Goal: Find specific page/section: Find specific page/section

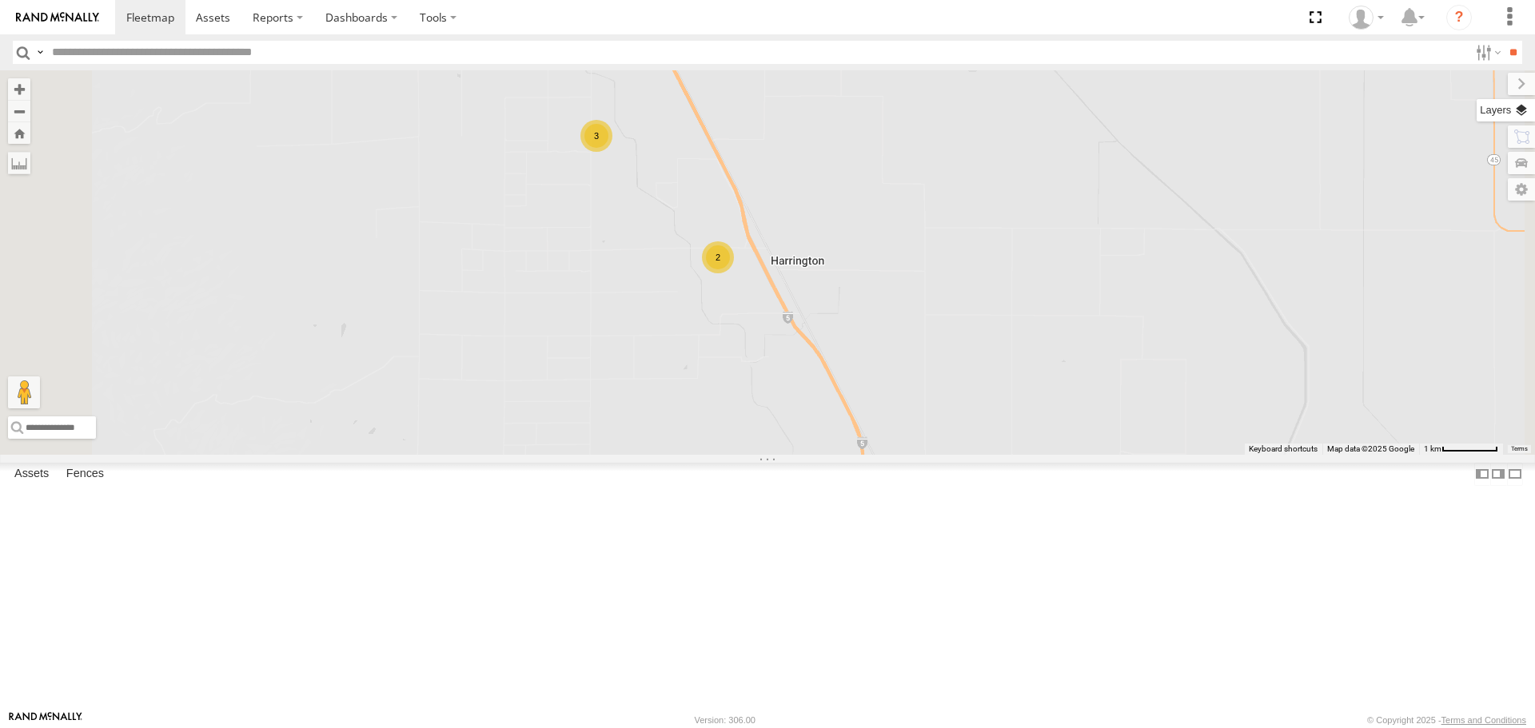
click at [1523, 107] on label at bounding box center [1505, 110] width 58 height 22
click at [0, 0] on div "Overlays" at bounding box center [0, 0] width 0 height 0
click at [0, 0] on span "Basemaps" at bounding box center [0, 0] width 0 height 0
click at [0, 0] on span "Satellite" at bounding box center [0, 0] width 0 height 0
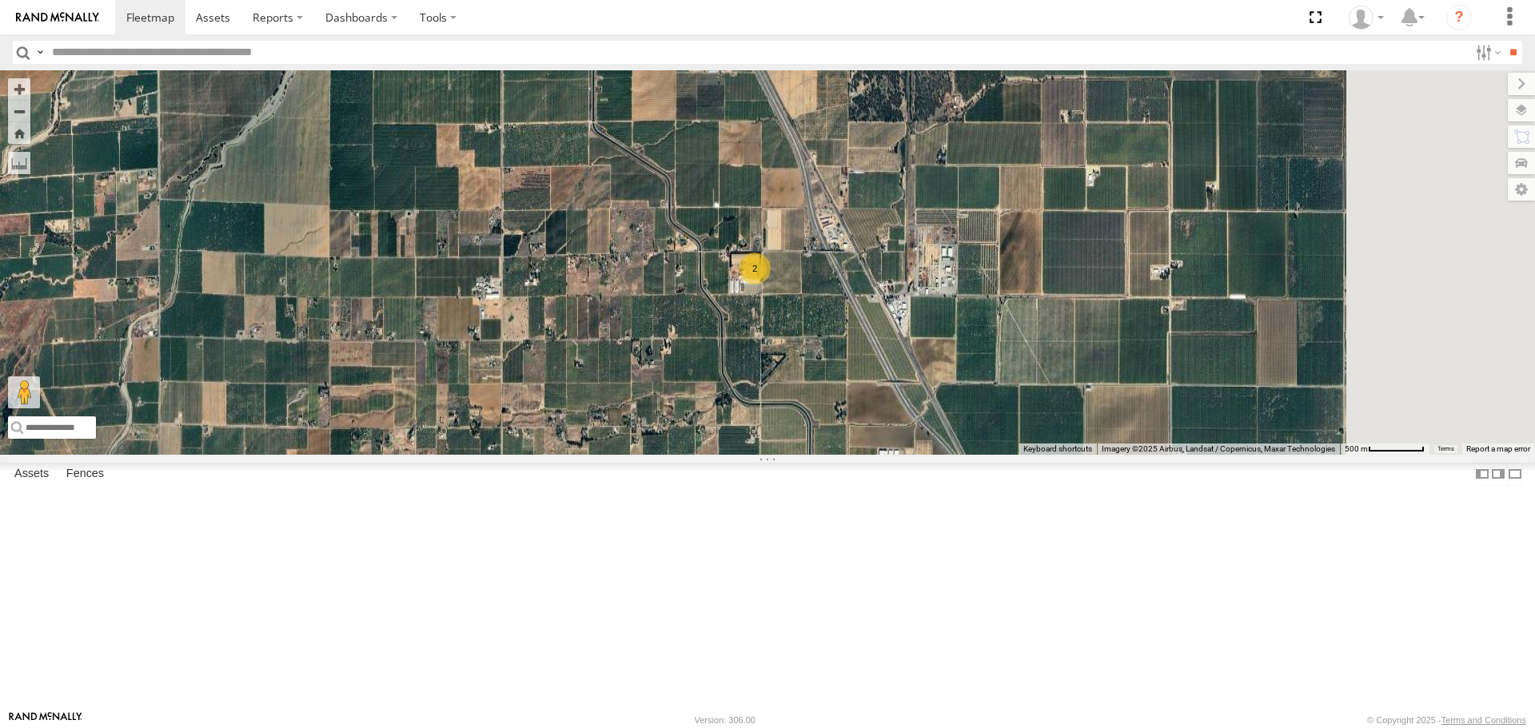
drag, startPoint x: 1056, startPoint y: 480, endPoint x: 973, endPoint y: 399, distance: 115.9
click at [973, 399] on div "AL2367 FRONTLOADER JD344H AL2286 AL2363 AL2282 AL2319 AL2355 AL2361 3 2" at bounding box center [767, 262] width 1535 height 384
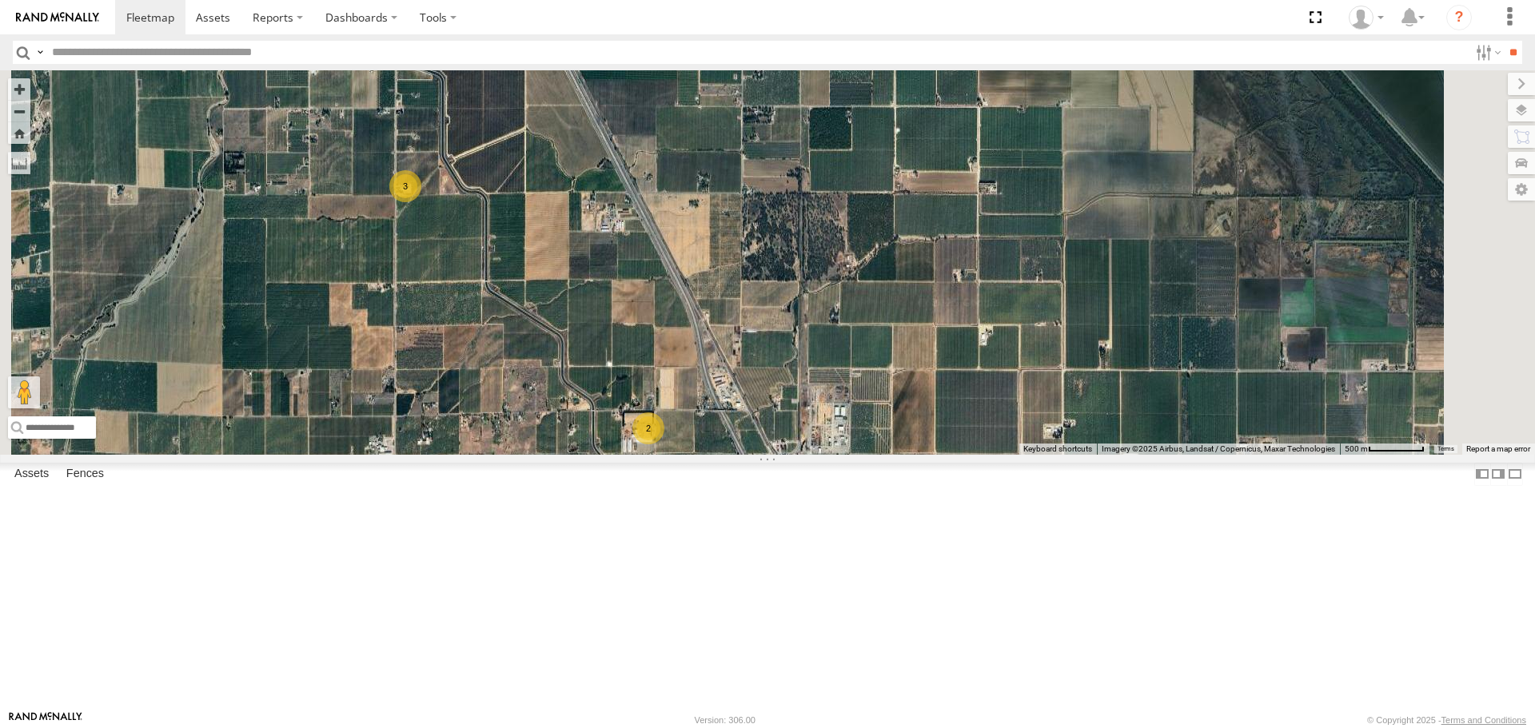
drag, startPoint x: 560, startPoint y: 209, endPoint x: 633, endPoint y: 363, distance: 170.2
click at [633, 363] on div "AL2367 FRONTLOADER JD344H AL2286 AL2363 AL2282 AL2319 AL2355 AL2361 3 2" at bounding box center [767, 262] width 1535 height 384
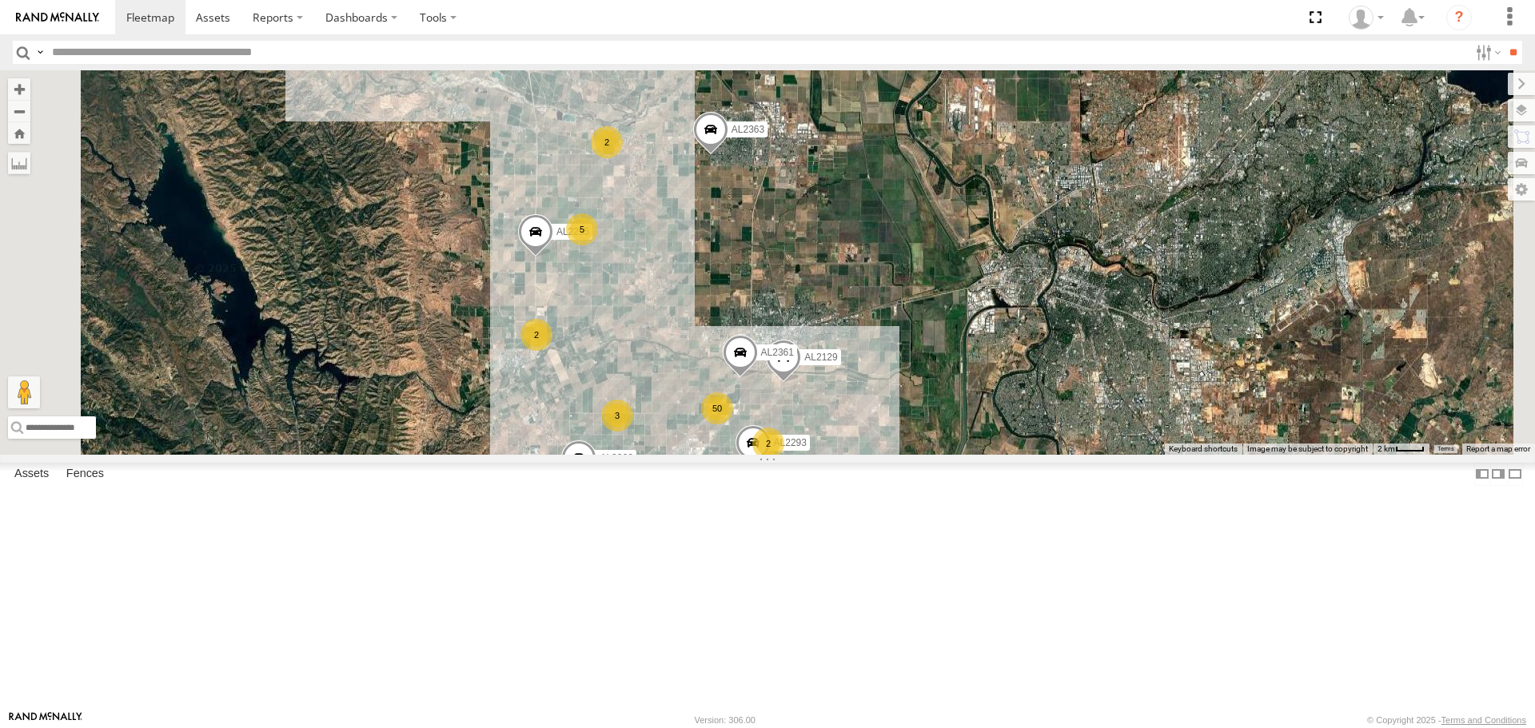
drag, startPoint x: 818, startPoint y: 220, endPoint x: 803, endPoint y: 420, distance: 200.4
click at [803, 426] on div "AL2367 FRONTLOADER JD344H AL2286 AL2354 AL2256 AL2363 AL2260 AL2129 AL2295 AL22…" at bounding box center [767, 262] width 1535 height 384
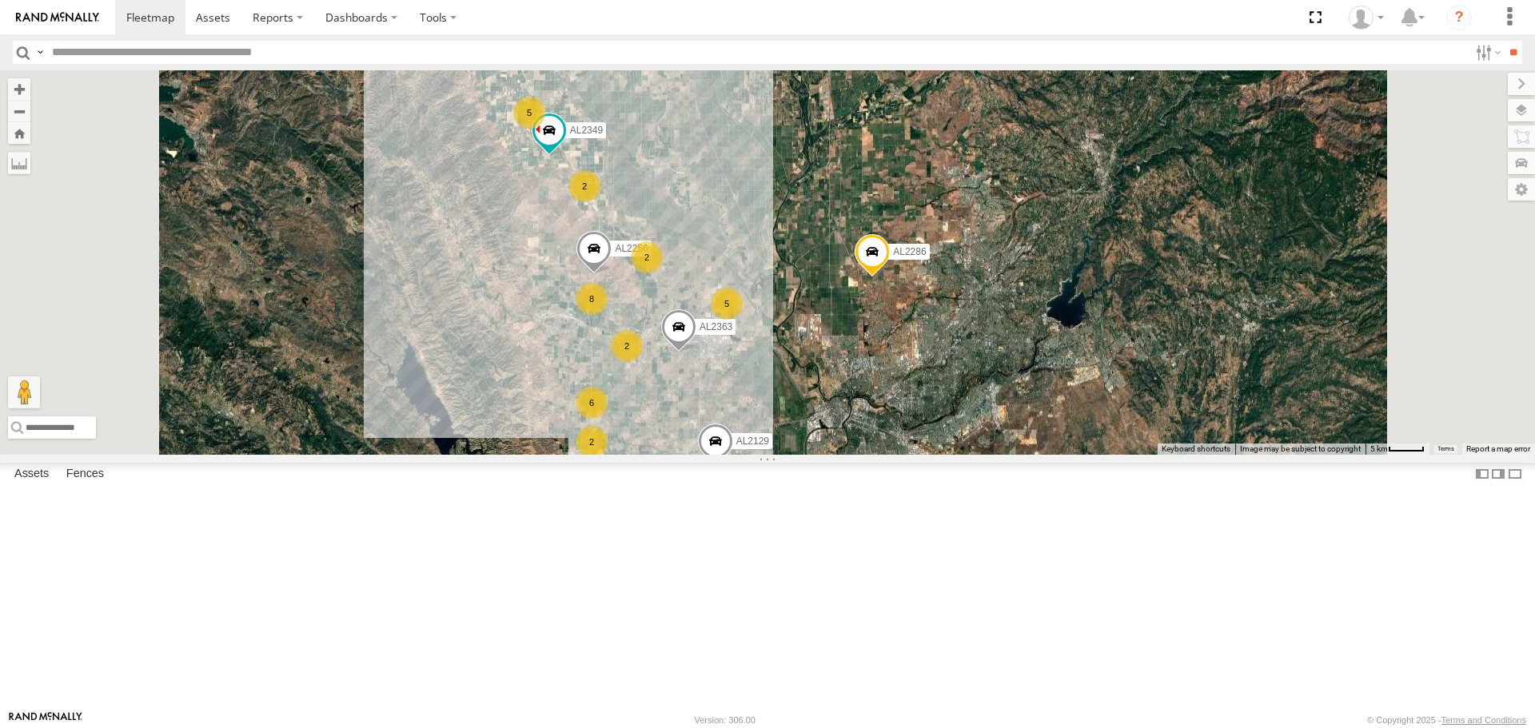
drag, startPoint x: 855, startPoint y: 290, endPoint x: 870, endPoint y: 377, distance: 88.4
click at [870, 377] on div "AL2367 FRONTLOADER JD344H AL2286 AL2354 AL2256 AL2363 AL2260 AL2129 51 8 5 17 6…" at bounding box center [767, 262] width 1535 height 384
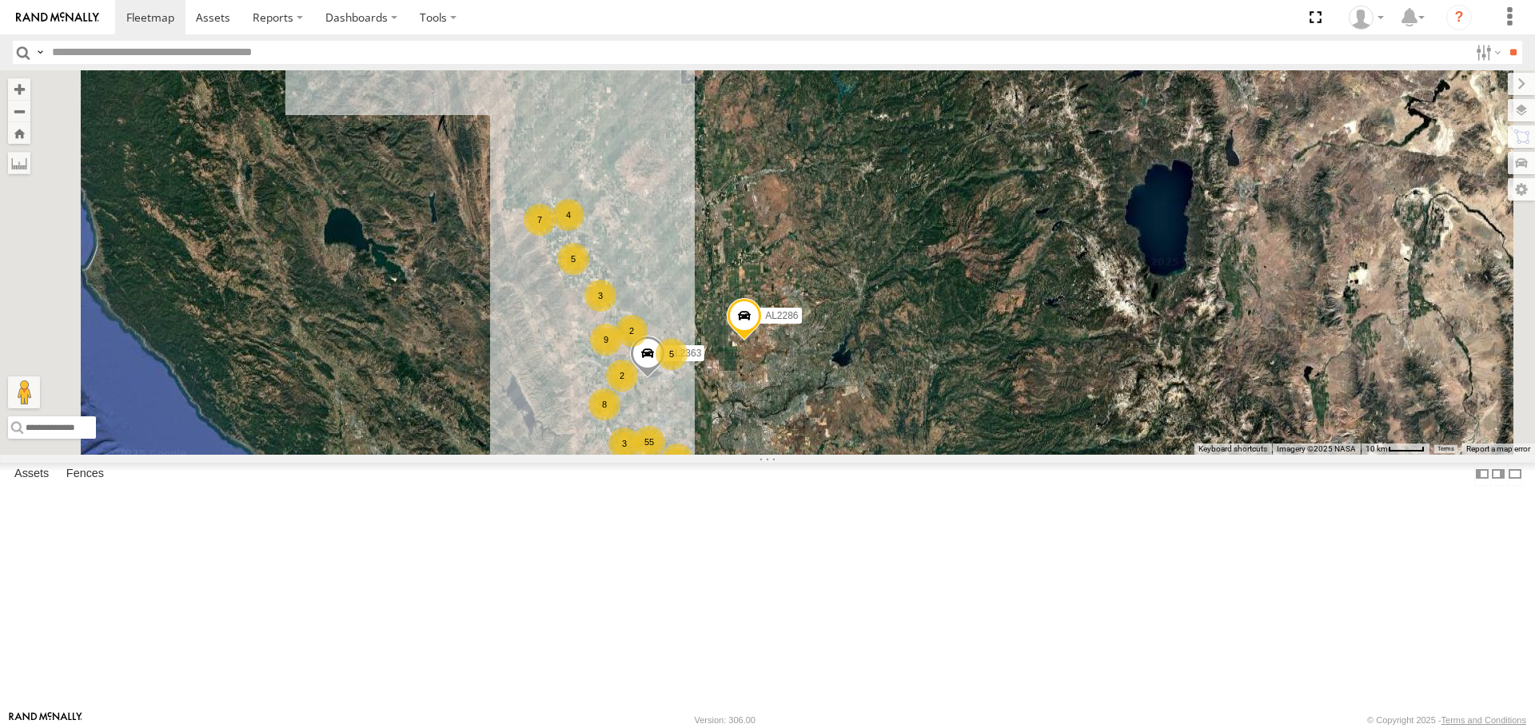
drag, startPoint x: 960, startPoint y: 581, endPoint x: 938, endPoint y: 392, distance: 190.7
click at [942, 401] on div "AL2367 FRONTLOADER JD344H AL2286 AL2354 AL2363 14 55 9 AL2307 5 18 8 10 4 7 5 3…" at bounding box center [767, 262] width 1535 height 384
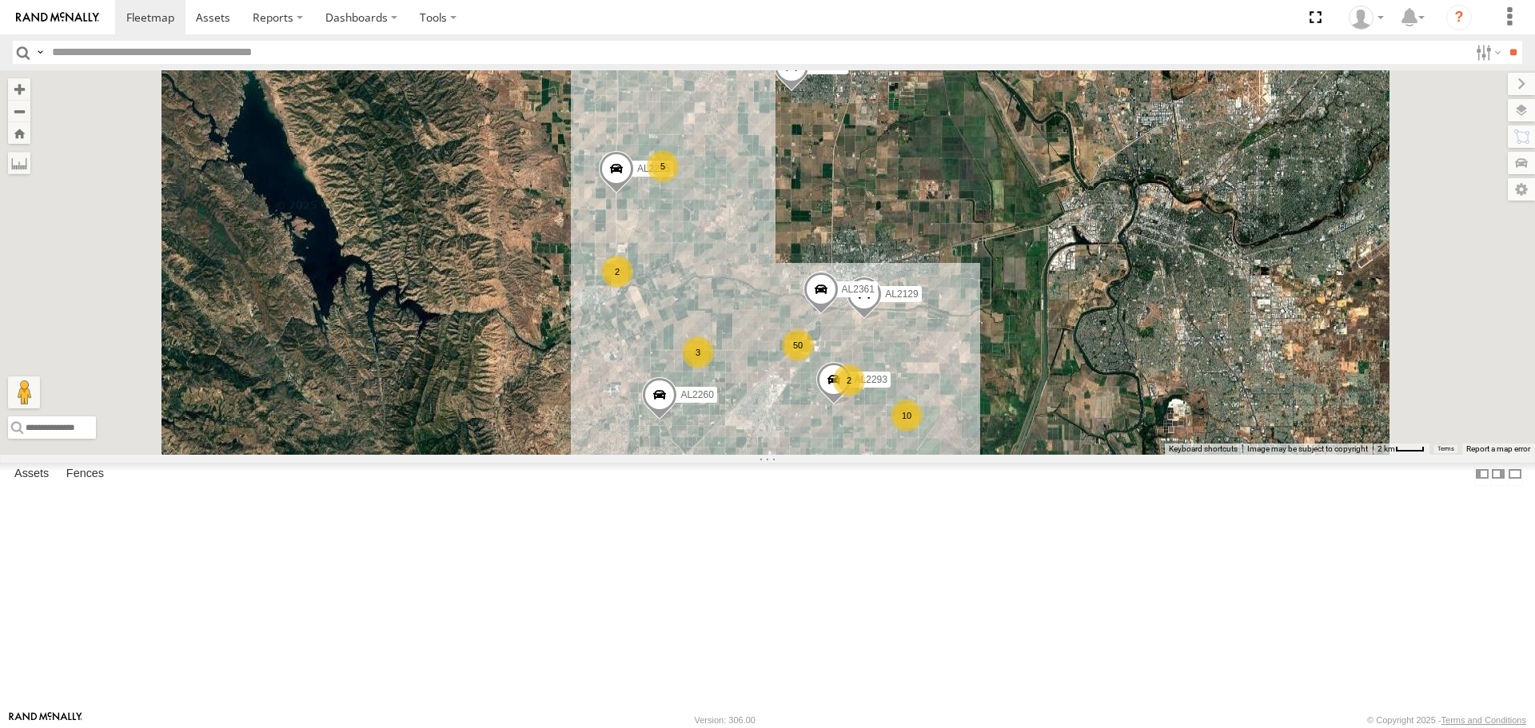
drag, startPoint x: 900, startPoint y: 297, endPoint x: 962, endPoint y: 551, distance: 260.8
click at [962, 454] on div "AL2367 FRONTLOADER JD344H AL2286 AL2354 AL2363 AL2307 50 15 AL2295 10 5 2 5 2 6…" at bounding box center [767, 262] width 1535 height 384
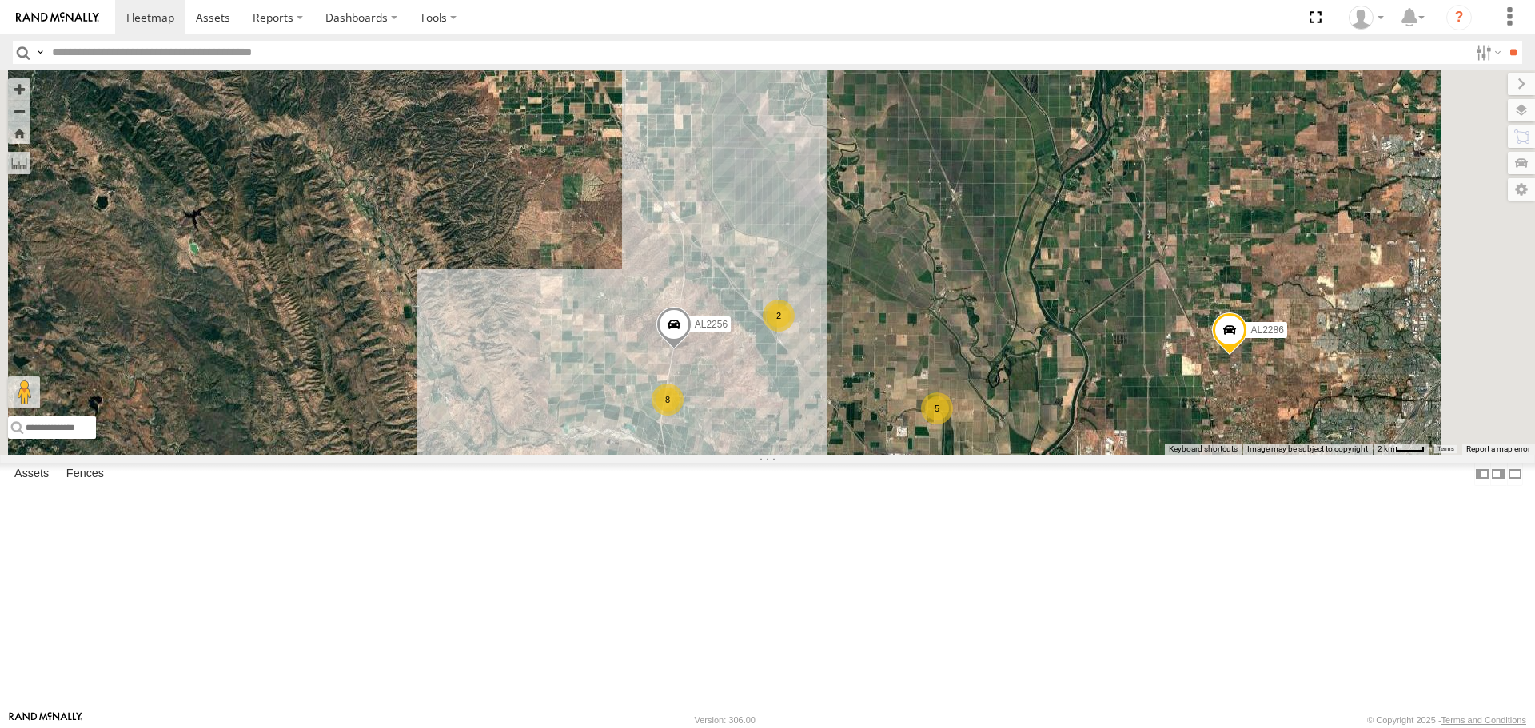
drag, startPoint x: 827, startPoint y: 193, endPoint x: 870, endPoint y: 591, distance: 399.6
click at [870, 454] on div "AL2367 FRONTLOADER JD344H AL2286 AL2354 AL2363 AL2307 50 15 AL2295 10 5 2 5 2 6…" at bounding box center [767, 262] width 1535 height 384
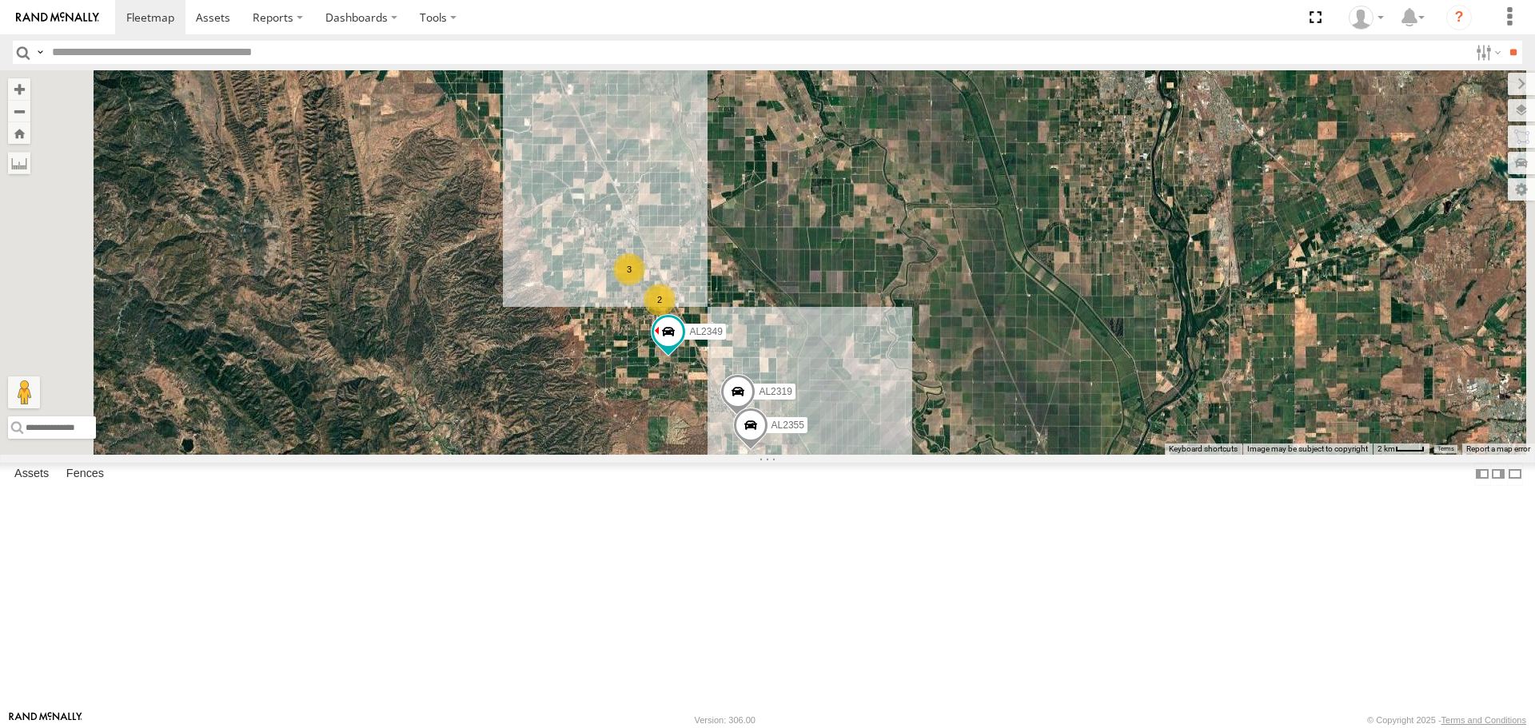
drag, startPoint x: 812, startPoint y: 265, endPoint x: 898, endPoint y: 512, distance: 261.4
click at [898, 454] on div "AL2367 FRONTLOADER JD344H AL2286 AL2354 AL2363 AL2307 50 15 AL2295 10 5 2 5 2 6…" at bounding box center [767, 262] width 1535 height 384
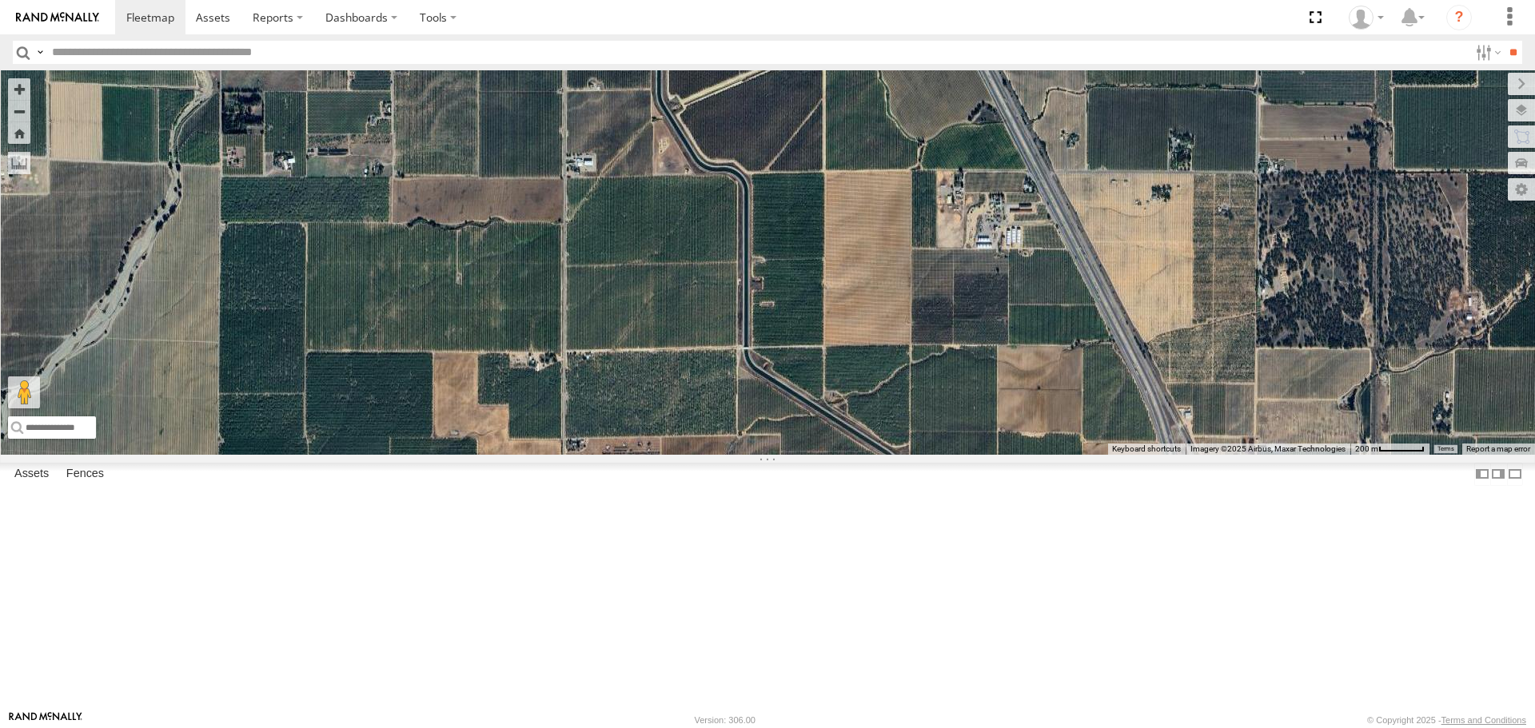
drag, startPoint x: 486, startPoint y: 267, endPoint x: 943, endPoint y: 596, distance: 563.0
click at [943, 454] on div "AL2367 FRONTLOADER JD344H AL2286 AL2354 AL2363 AL2307 AL2295 AL2293 AL2260 AL21…" at bounding box center [767, 262] width 1535 height 384
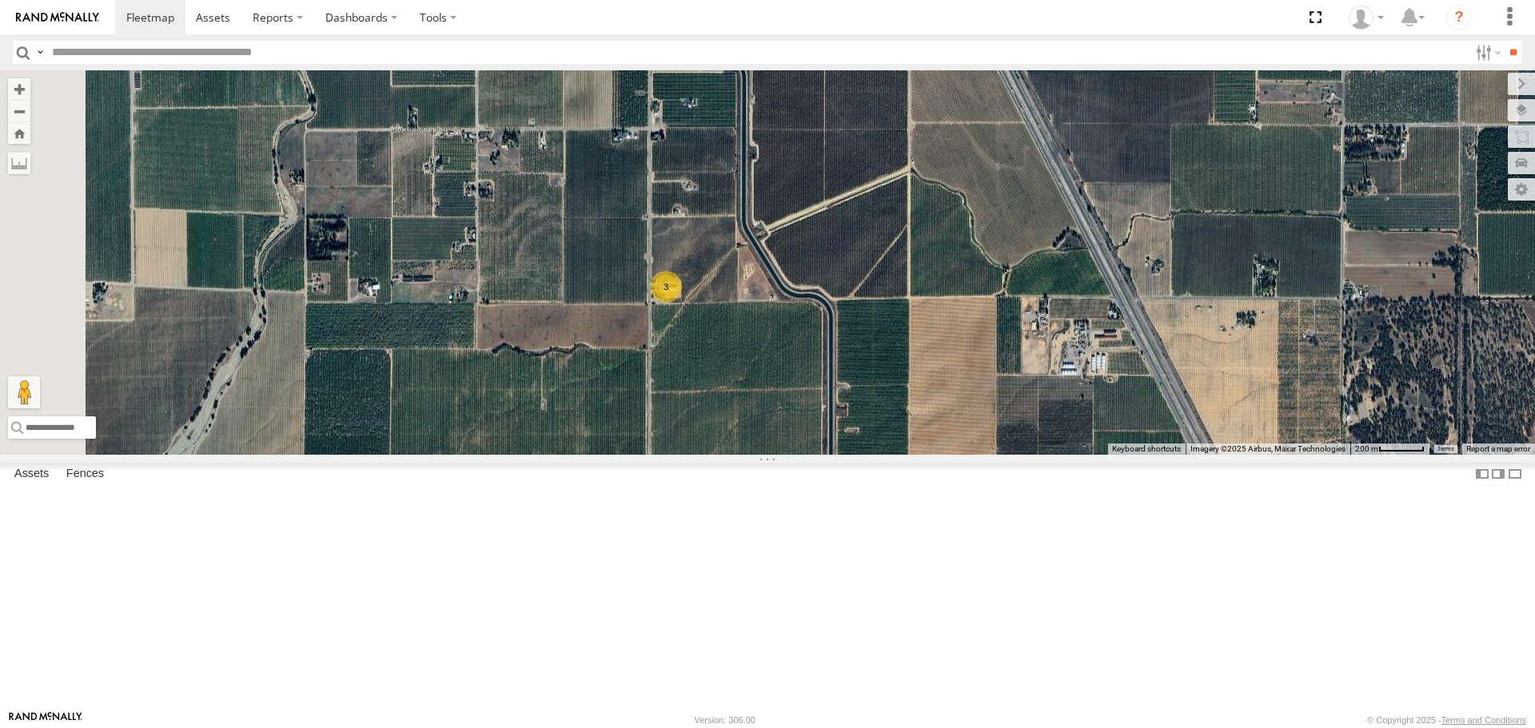
drag, startPoint x: 884, startPoint y: 441, endPoint x: 918, endPoint y: 509, distance: 75.8
click at [918, 454] on div "AL2367 FRONTLOADER JD344H AL2286 AL2354 AL2363 AL2307 AL2295 AL2293 AL2260 AL21…" at bounding box center [767, 262] width 1535 height 384
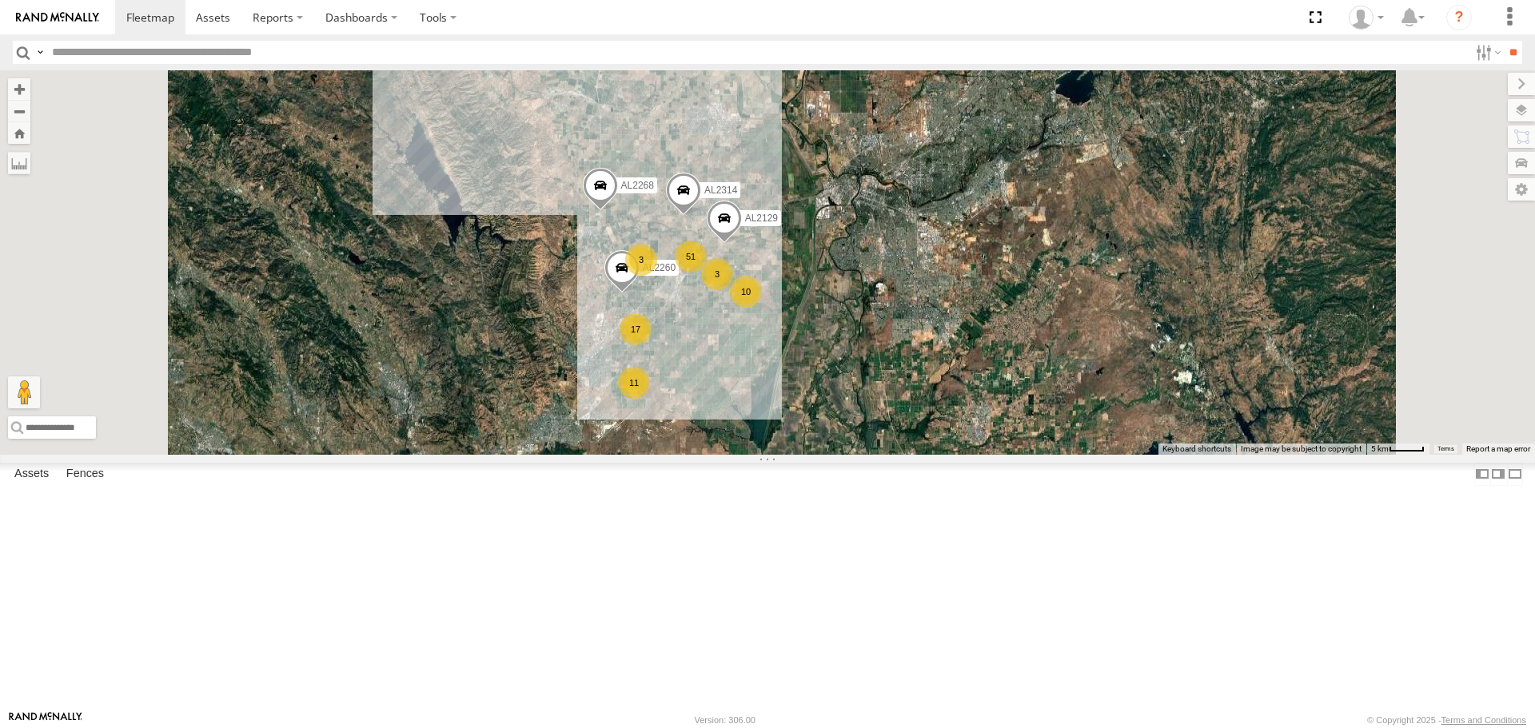
drag, startPoint x: 839, startPoint y: 254, endPoint x: 902, endPoint y: 564, distance: 316.7
click at [905, 454] on div "AL2367 FRONTLOADER JD344H AL2286 AL2350 AL2354 51 5 17 10 AL2314 11 3 4 3 AL226…" at bounding box center [767, 262] width 1535 height 384
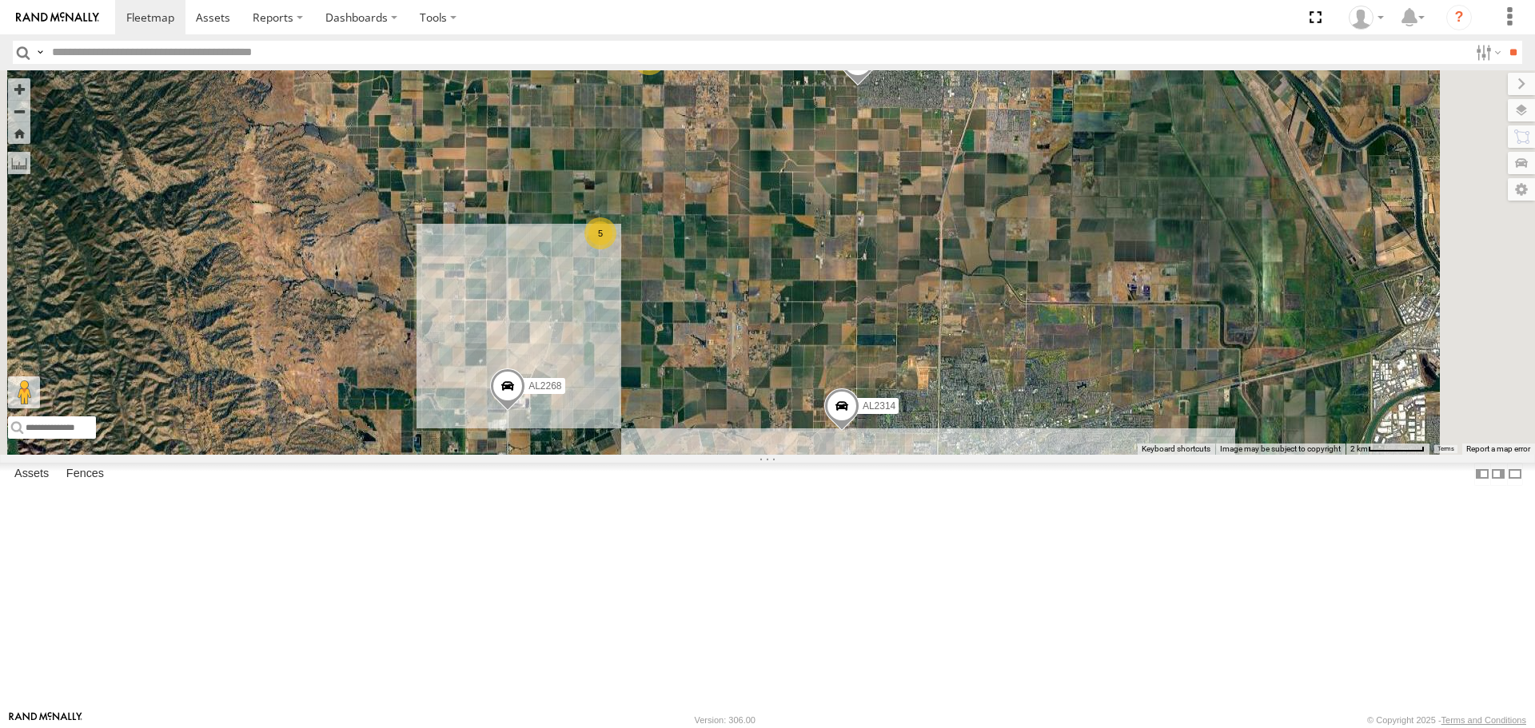
drag, startPoint x: 931, startPoint y: 585, endPoint x: 881, endPoint y: 344, distance: 246.6
click at [881, 344] on div "AL2367 FRONTLOADER JD344H AL2286 AL2350 AL2354 AL2314 AL2260 AL2129 AL2268 AL22…" at bounding box center [767, 262] width 1535 height 384
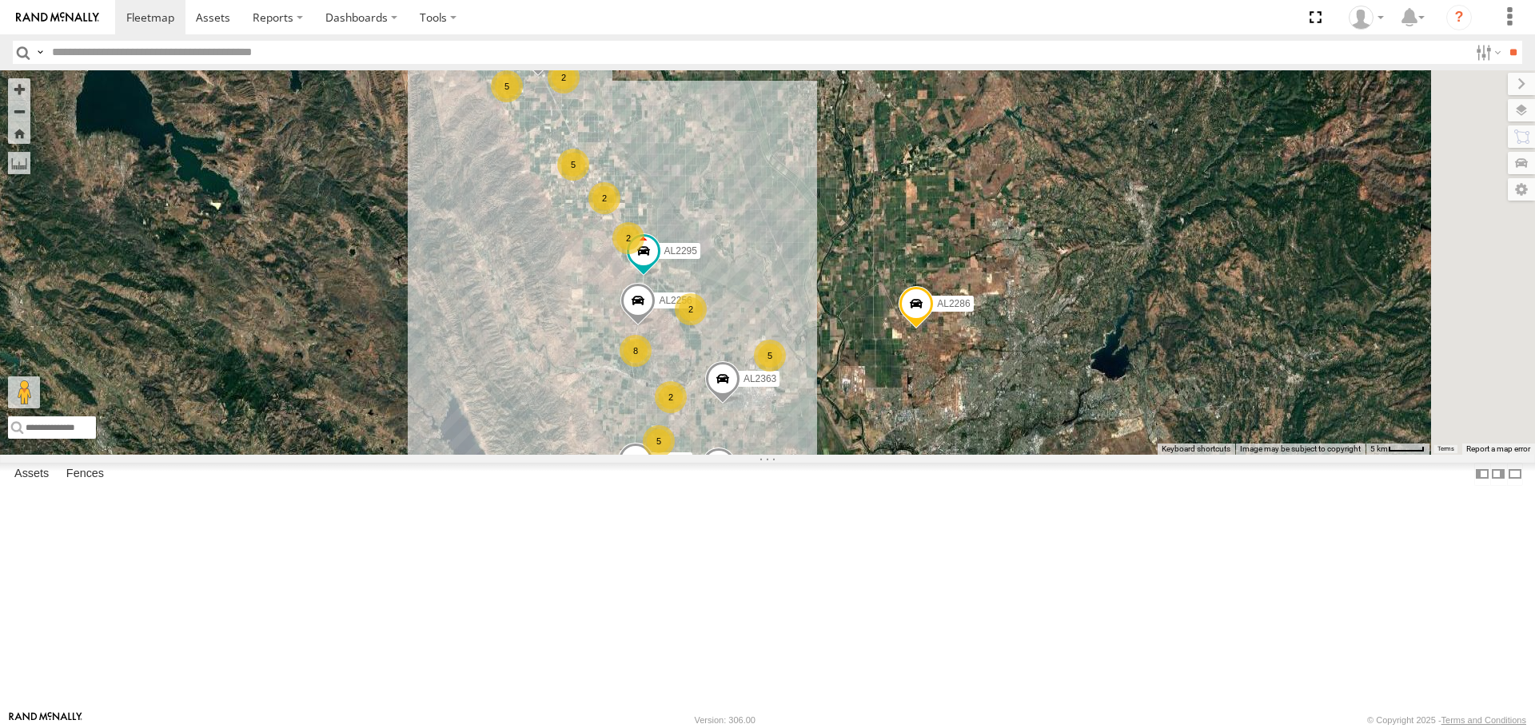
drag, startPoint x: 810, startPoint y: 224, endPoint x: 767, endPoint y: 345, distance: 127.9
click at [767, 345] on div "AL2367 FRONTLOADER JD344H AL2286 AL2350 AL2354 AL2314 AL2260 AL2129 AL2268 AL22…" at bounding box center [767, 262] width 1535 height 384
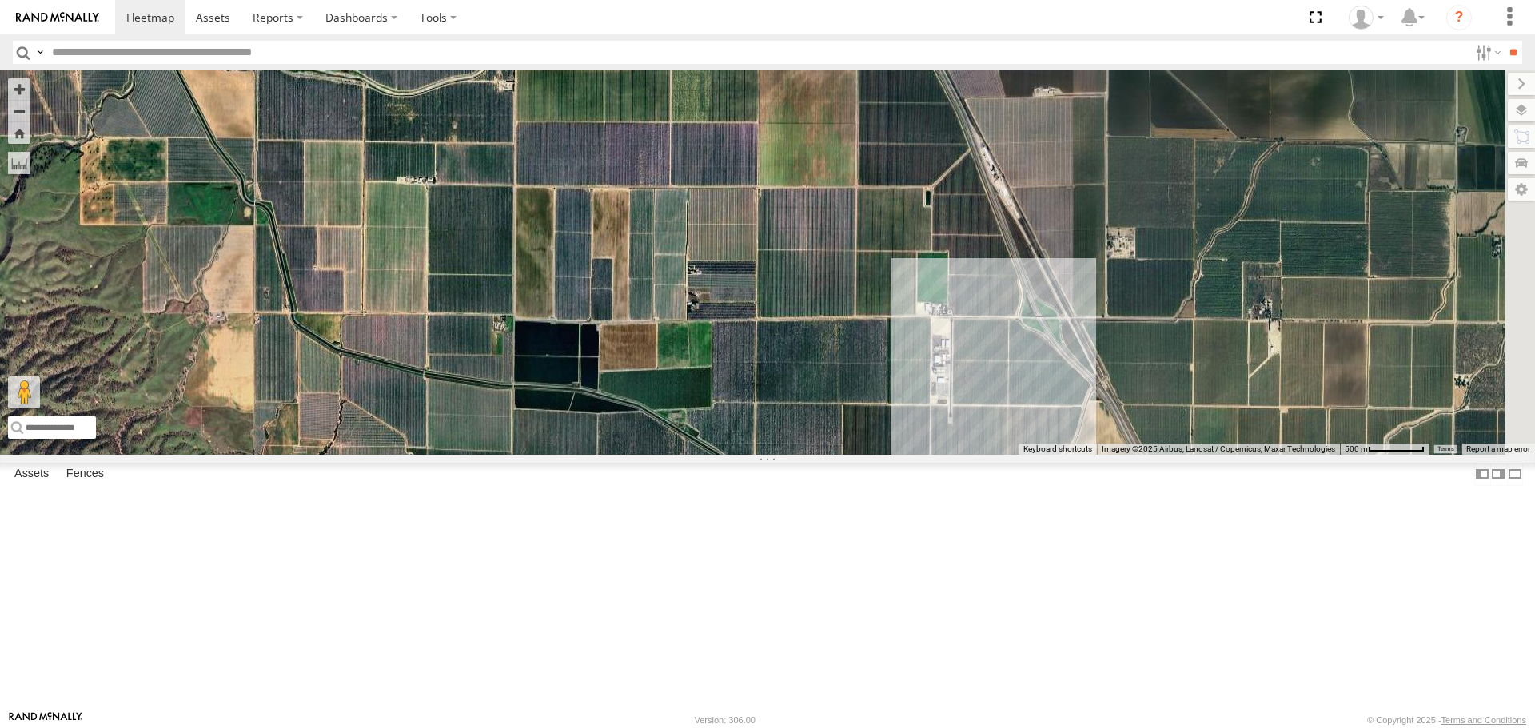
drag, startPoint x: 914, startPoint y: 389, endPoint x: 691, endPoint y: 297, distance: 241.5
click at [691, 297] on div "AL2367 FRONTLOADER JD344H AL2286 AL2350 AL2354 AL2314 AL2260 AL2129 AL2268 AL22…" at bounding box center [767, 262] width 1535 height 384
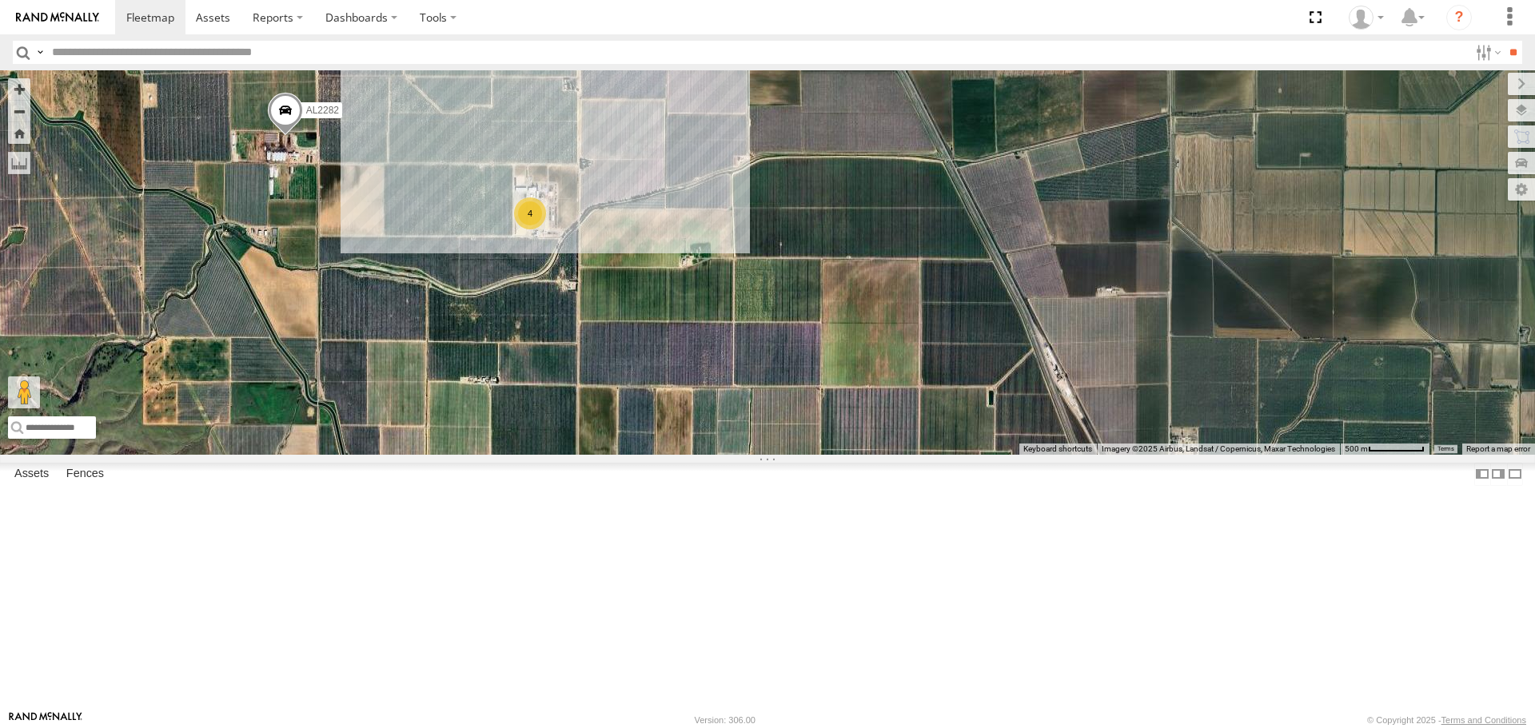
drag, startPoint x: 761, startPoint y: 212, endPoint x: 817, endPoint y: 392, distance: 189.1
click at [817, 392] on div "AL2367 FRONTLOADER JD344H AL2286 AL2350 AL2354 AL2314 AL2260 AL2129 AL2268 AL22…" at bounding box center [767, 262] width 1535 height 384
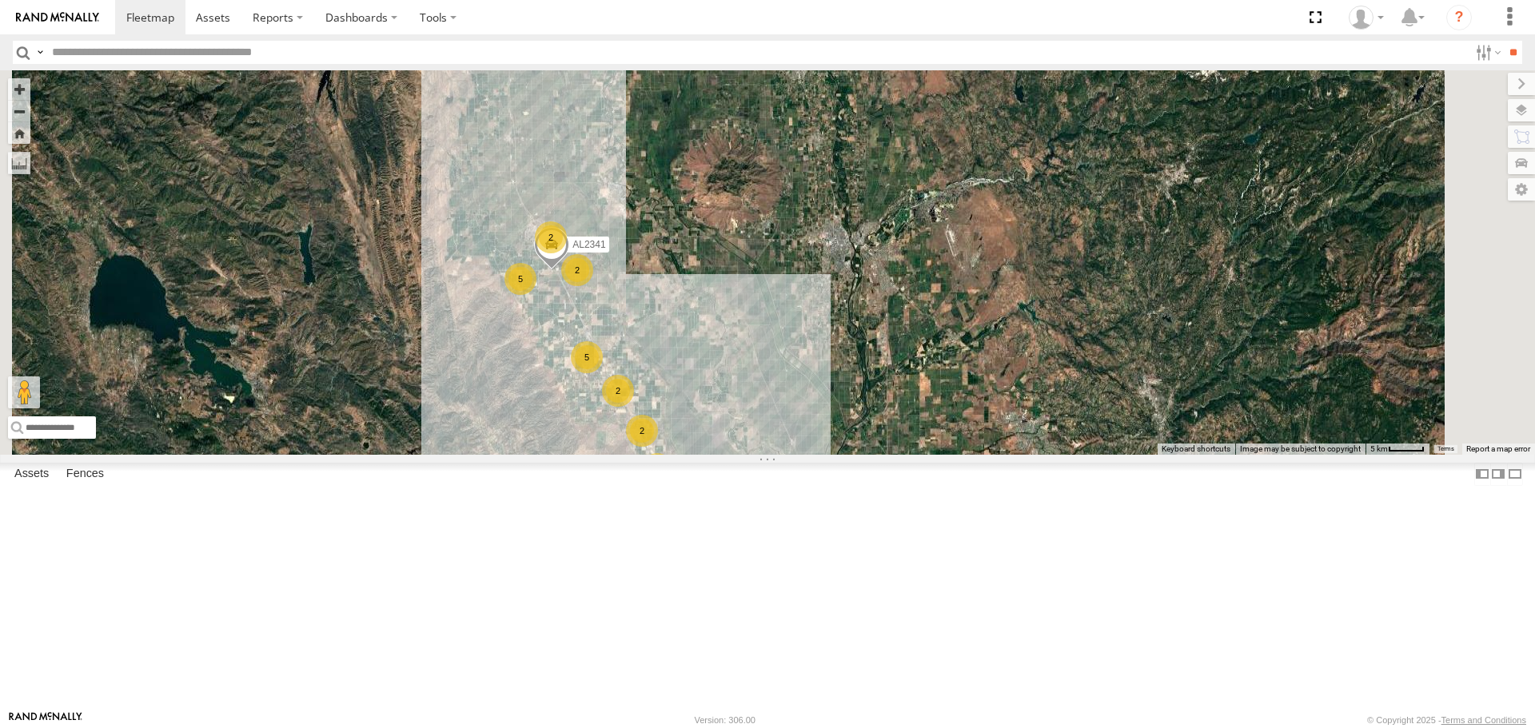
drag, startPoint x: 735, startPoint y: 566, endPoint x: 735, endPoint y: 474, distance: 91.9
click at [735, 454] on div "AL2367 FRONTLOADER JD344H AL2286 AL2350 AL2354 AL2314 AL2260 AL2129 AL2256 AL23…" at bounding box center [767, 262] width 1535 height 384
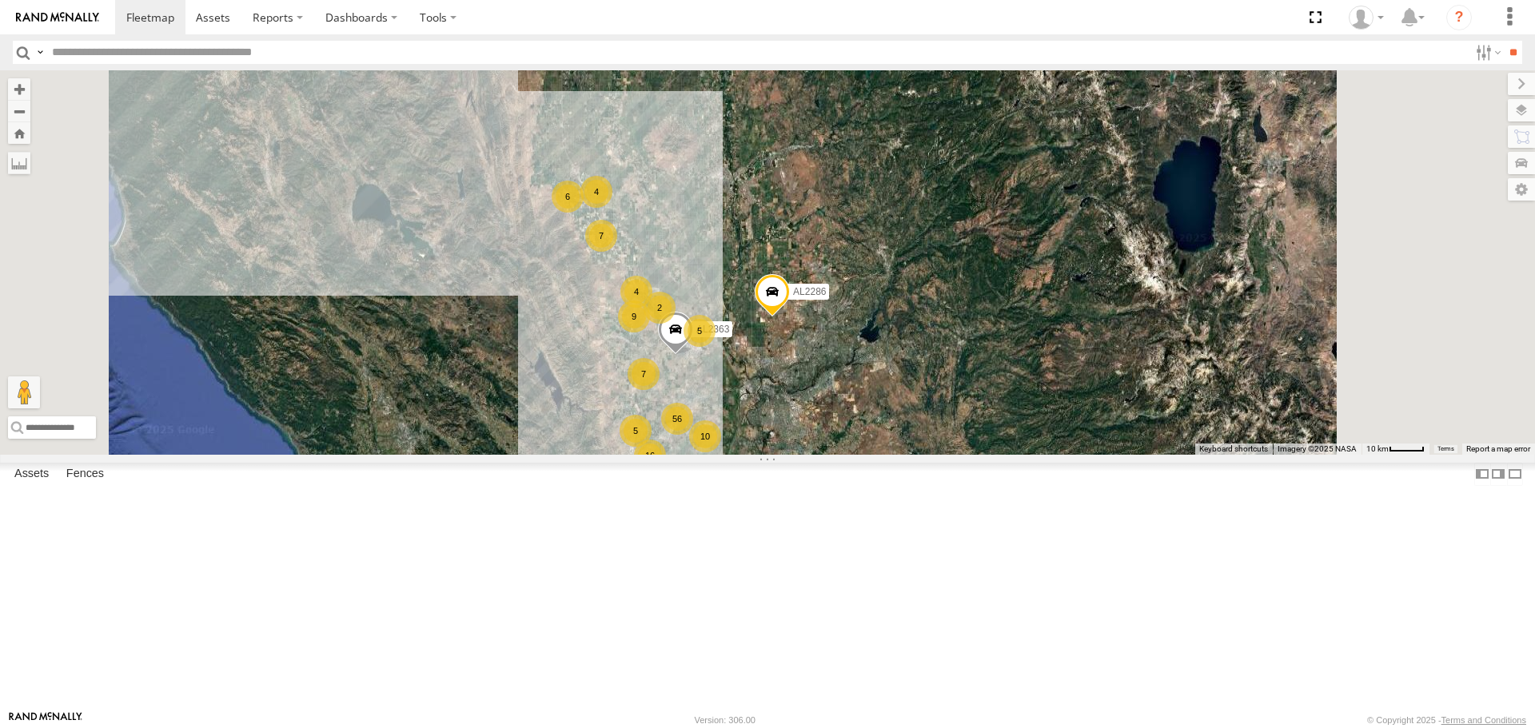
drag, startPoint x: 779, startPoint y: 236, endPoint x: 760, endPoint y: 432, distance: 197.6
click at [760, 432] on div "AL2367 FRONTLOADER JD344H AL2286 AL2350 AL2354 56 9 9 7 16 4 10 7 6 11 5 5 4 AL…" at bounding box center [767, 262] width 1535 height 384
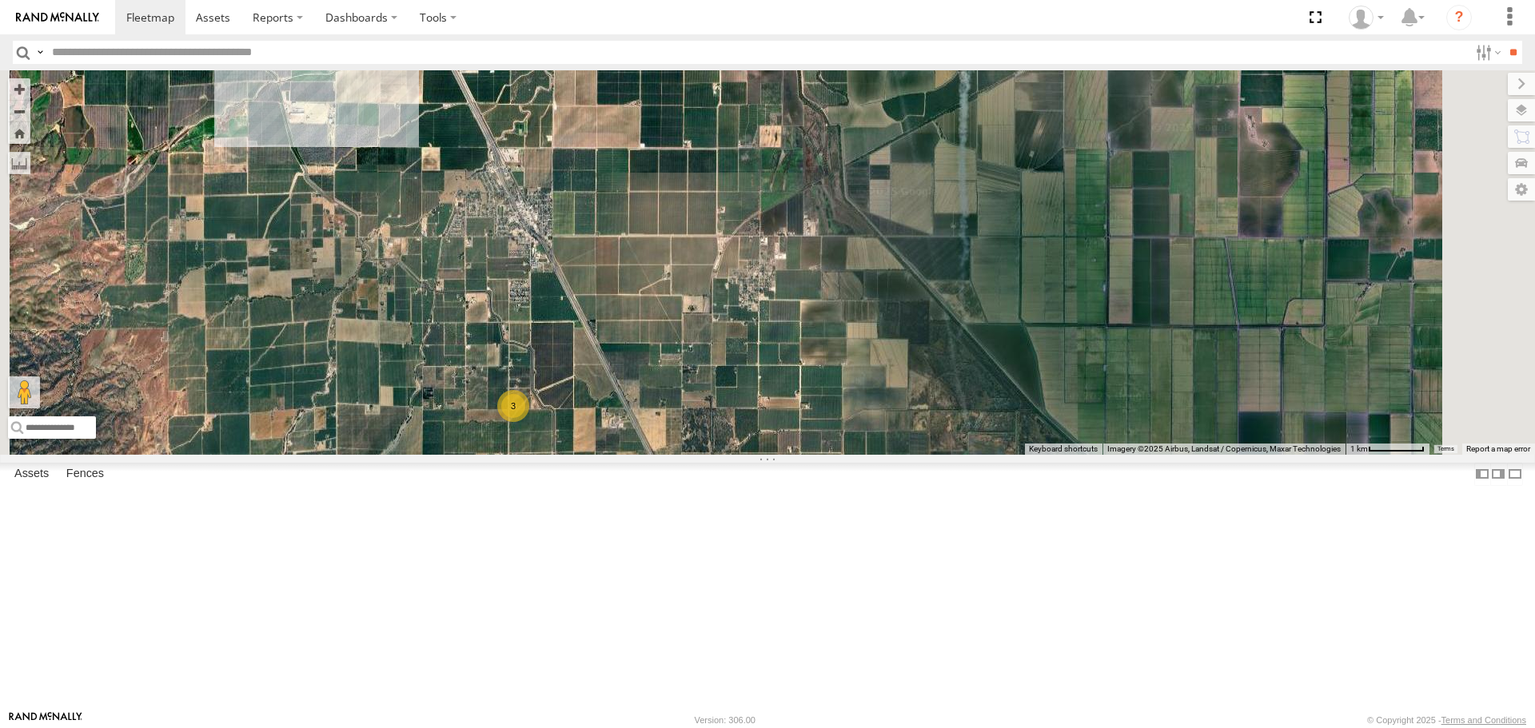
drag, startPoint x: 811, startPoint y: 387, endPoint x: 891, endPoint y: 746, distance: 367.7
click at [891, 727] on html at bounding box center [767, 364] width 1535 height 728
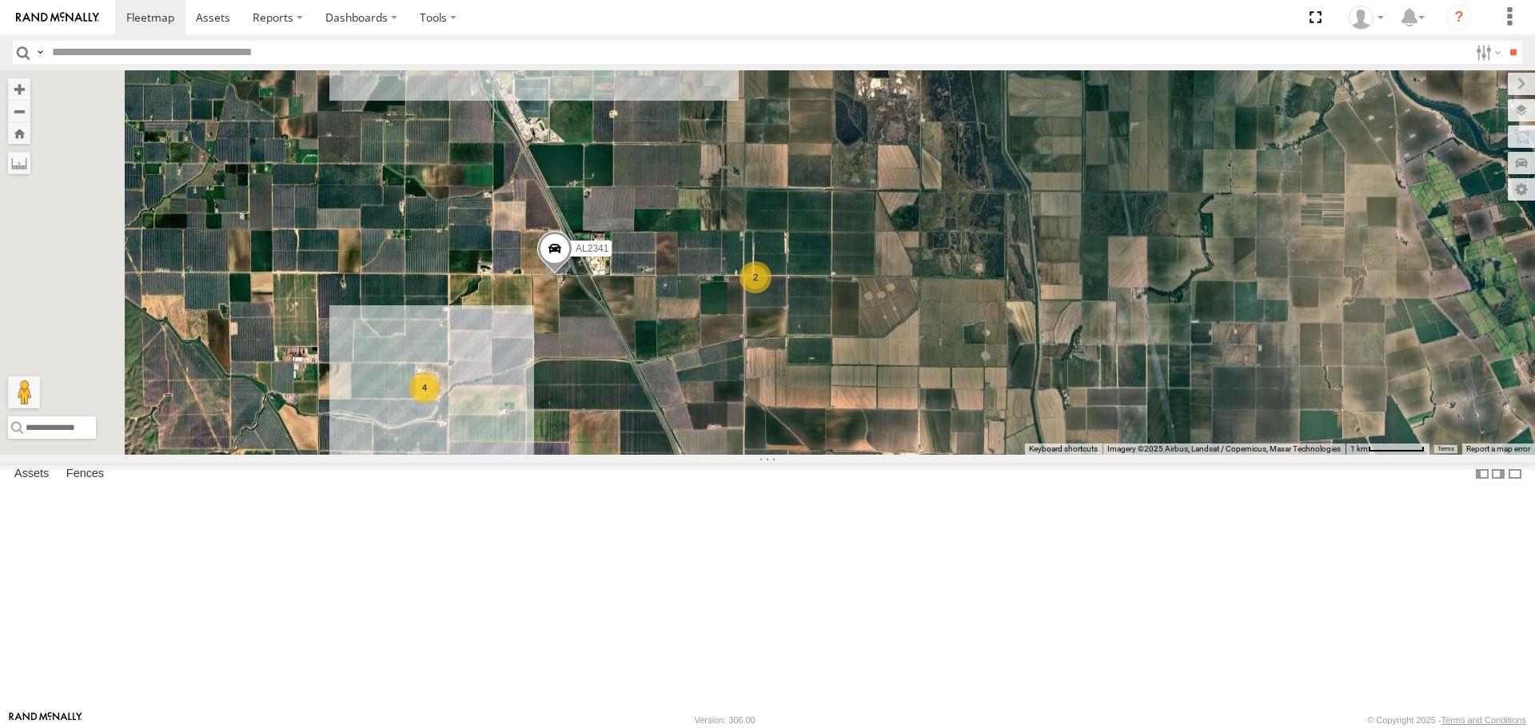
drag, startPoint x: 675, startPoint y: 257, endPoint x: 922, endPoint y: 538, distance: 373.3
click at [922, 454] on div "AL2367 FRONTLOADER JD344H AL2286 AL2350 AL2354 AL2363 AL2256 AL2314 AL2341 AL23…" at bounding box center [767, 262] width 1535 height 384
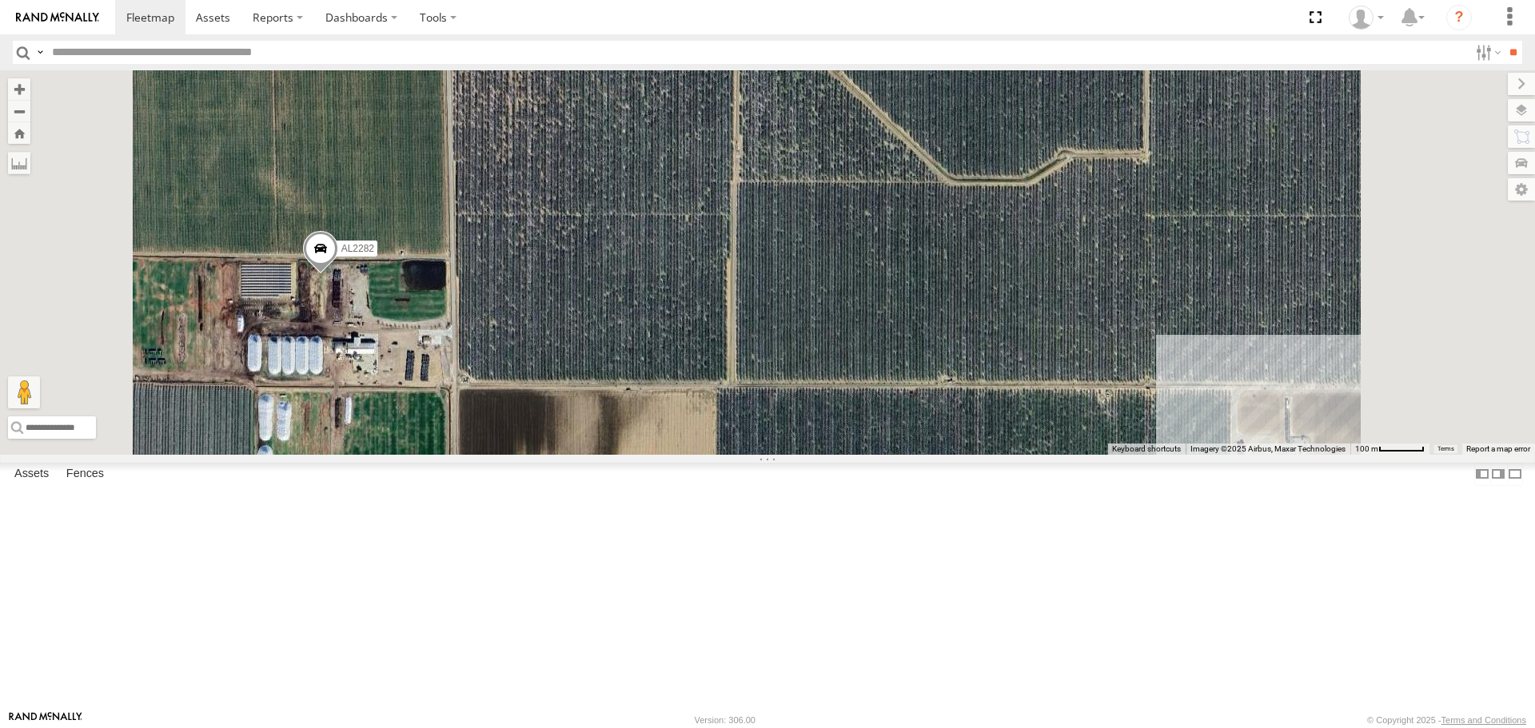
drag, startPoint x: 855, startPoint y: 460, endPoint x: 836, endPoint y: 486, distance: 32.0
click at [836, 454] on div "AL2367 FRONTLOADER JD344H AL2286 AL2350 AL2354 AL2363 AL2256 AL2314 AL2341 AL23…" at bounding box center [767, 262] width 1535 height 384
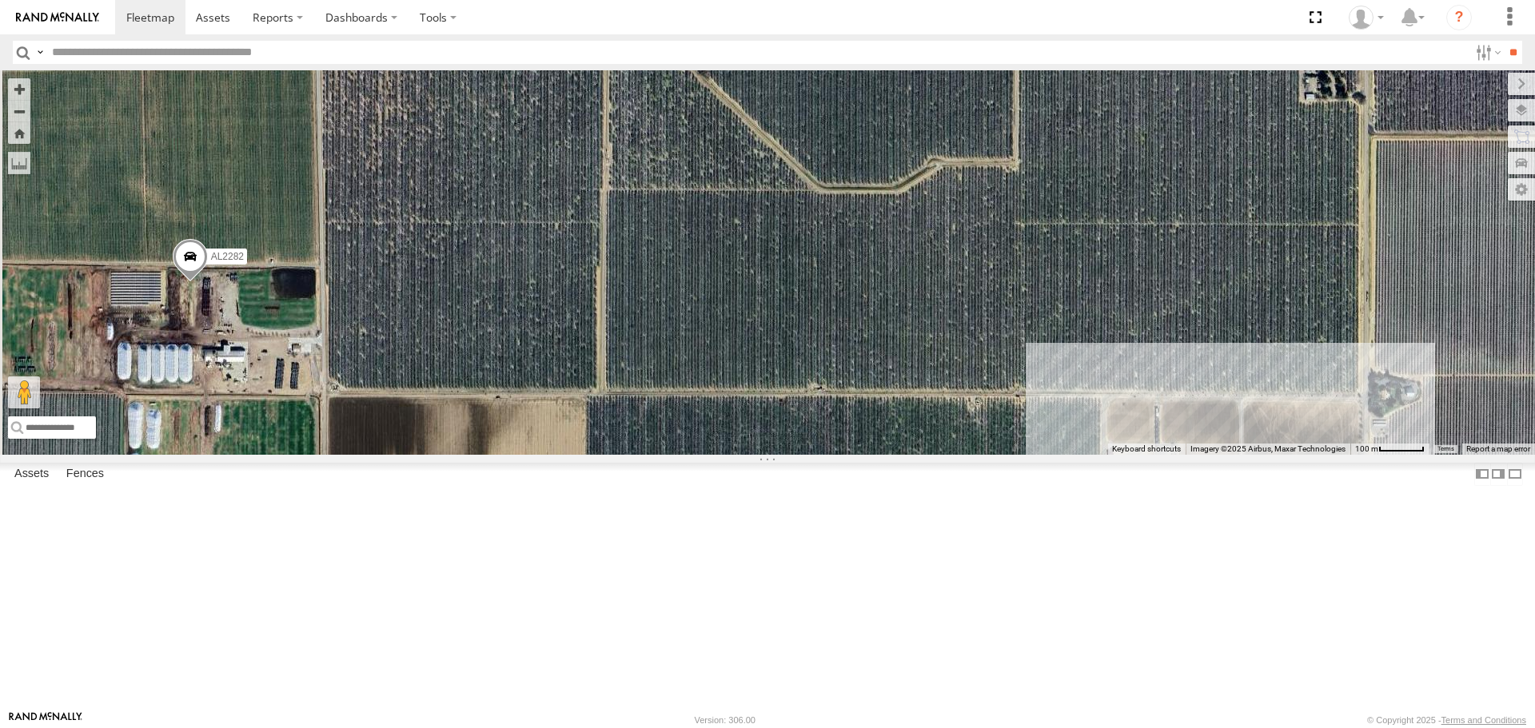
drag, startPoint x: 666, startPoint y: 445, endPoint x: 1178, endPoint y: 682, distance: 564.4
click at [1178, 454] on div "AL2367 FRONTLOADER JD344H AL2286 AL2350 AL2354 AL2363 AL2256 AL2314 AL2341 AL23…" at bounding box center [767, 262] width 1535 height 384
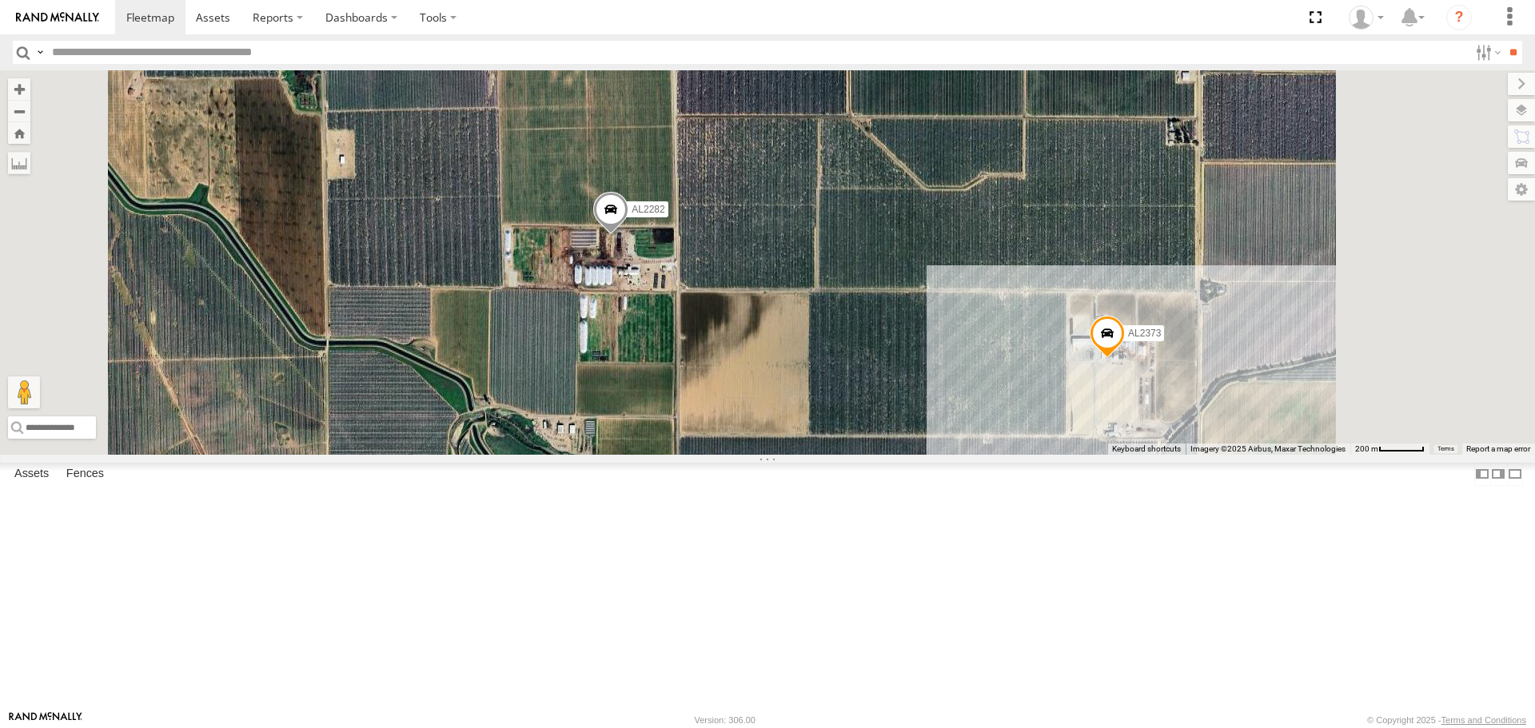
drag, startPoint x: 1027, startPoint y: 603, endPoint x: 934, endPoint y: 354, distance: 265.6
click at [934, 354] on div "AL2367 FRONTLOADER JD344H AL2286 AL2350 AL2354 AL2363 AL2256 AL2314 AL2341 AL23…" at bounding box center [767, 262] width 1535 height 384
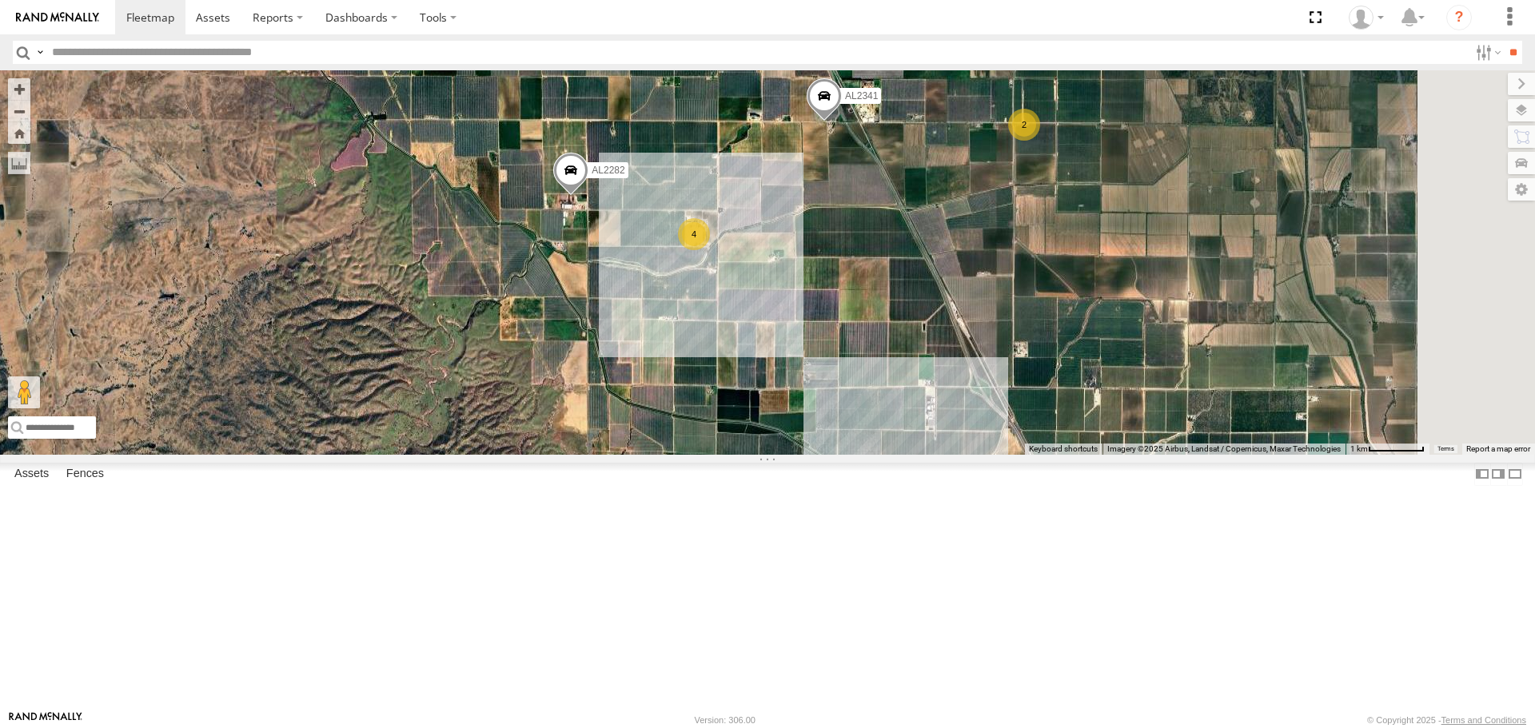
drag, startPoint x: 922, startPoint y: 564, endPoint x: 828, endPoint y: 437, distance: 157.6
click at [828, 437] on div "AL2367 FRONTLOADER JD344H AL2286 AL2350 AL2354 AL2363 AL2256 AL2314 AL2341 AL23…" at bounding box center [767, 262] width 1535 height 384
